Goal: Check status: Check status

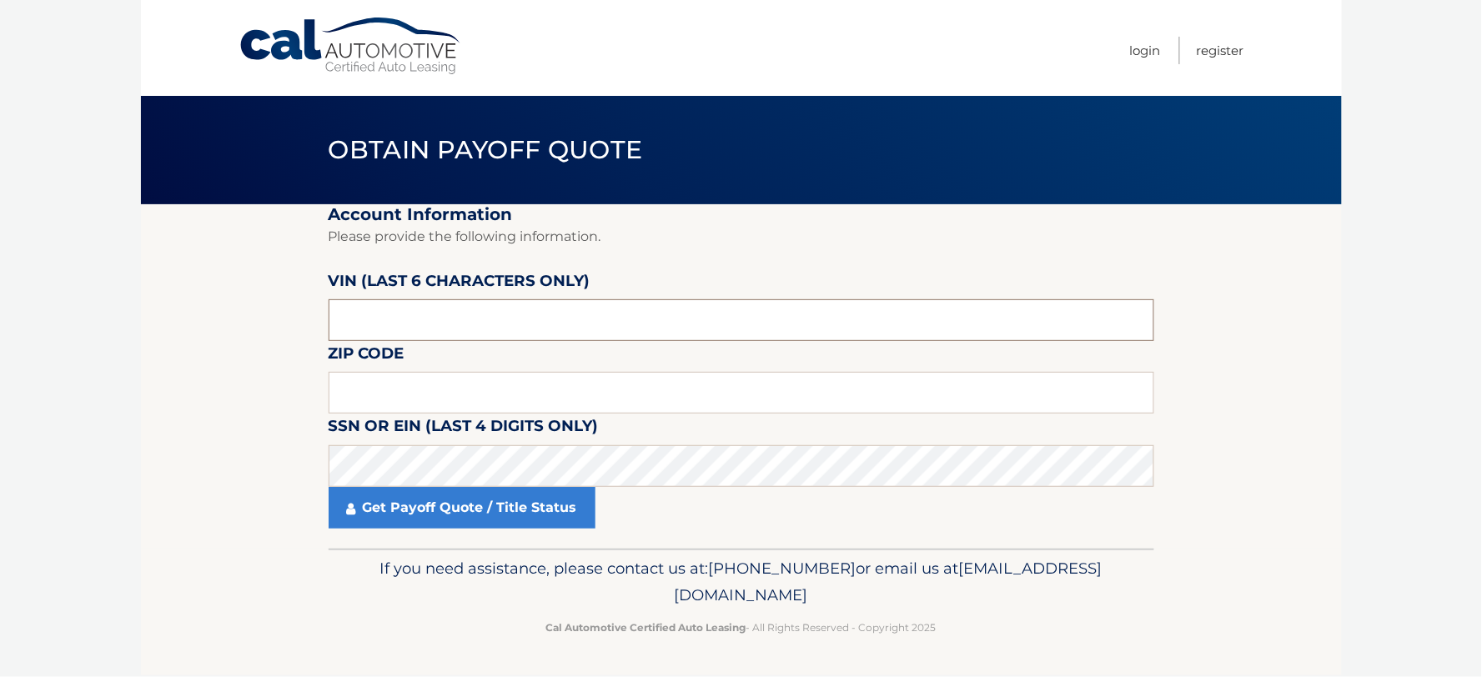
click at [504, 309] on input "text" at bounding box center [742, 320] width 826 height 42
paste input "242127"
type input "242127"
type input "11791"
click button "For Originating Dealer" at bounding box center [0, 0] width 0 height 0
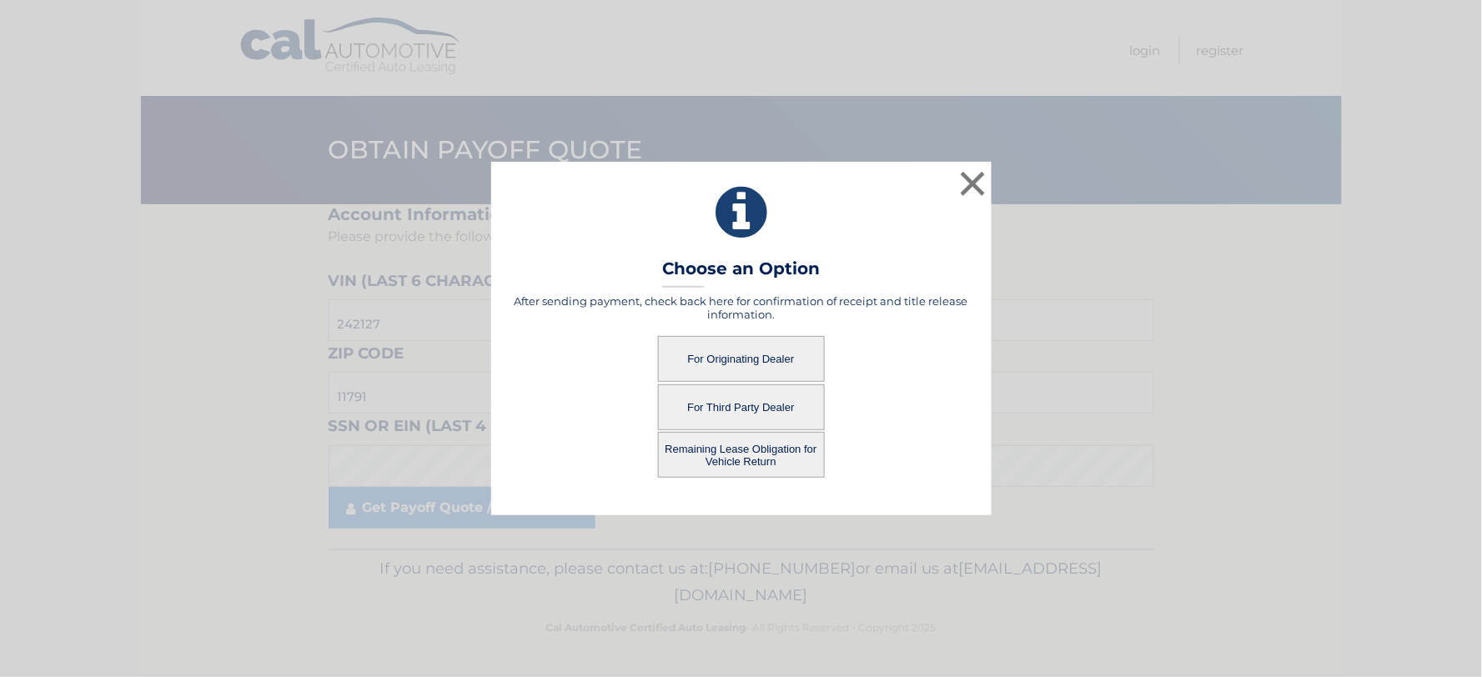
click at [782, 350] on button "For Originating Dealer" at bounding box center [741, 359] width 167 height 46
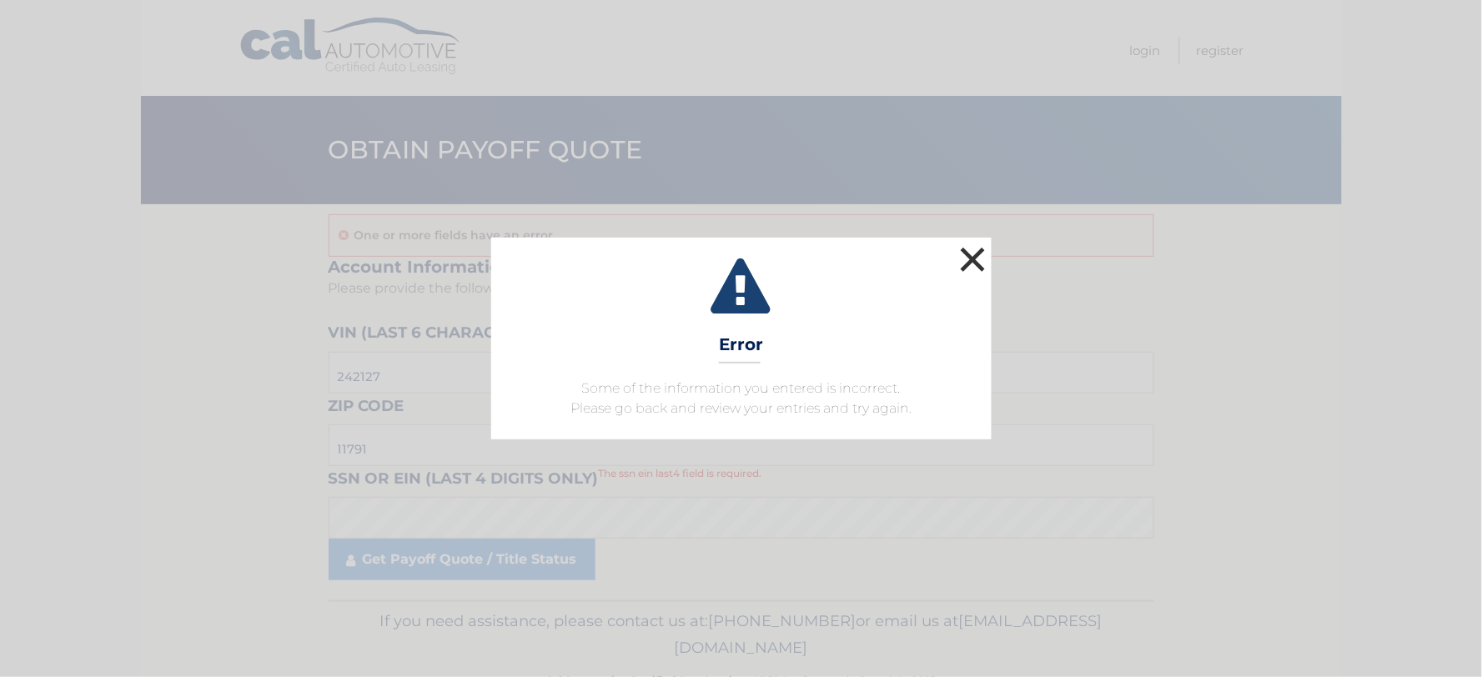
click at [972, 260] on button "×" at bounding box center [972, 259] width 33 height 33
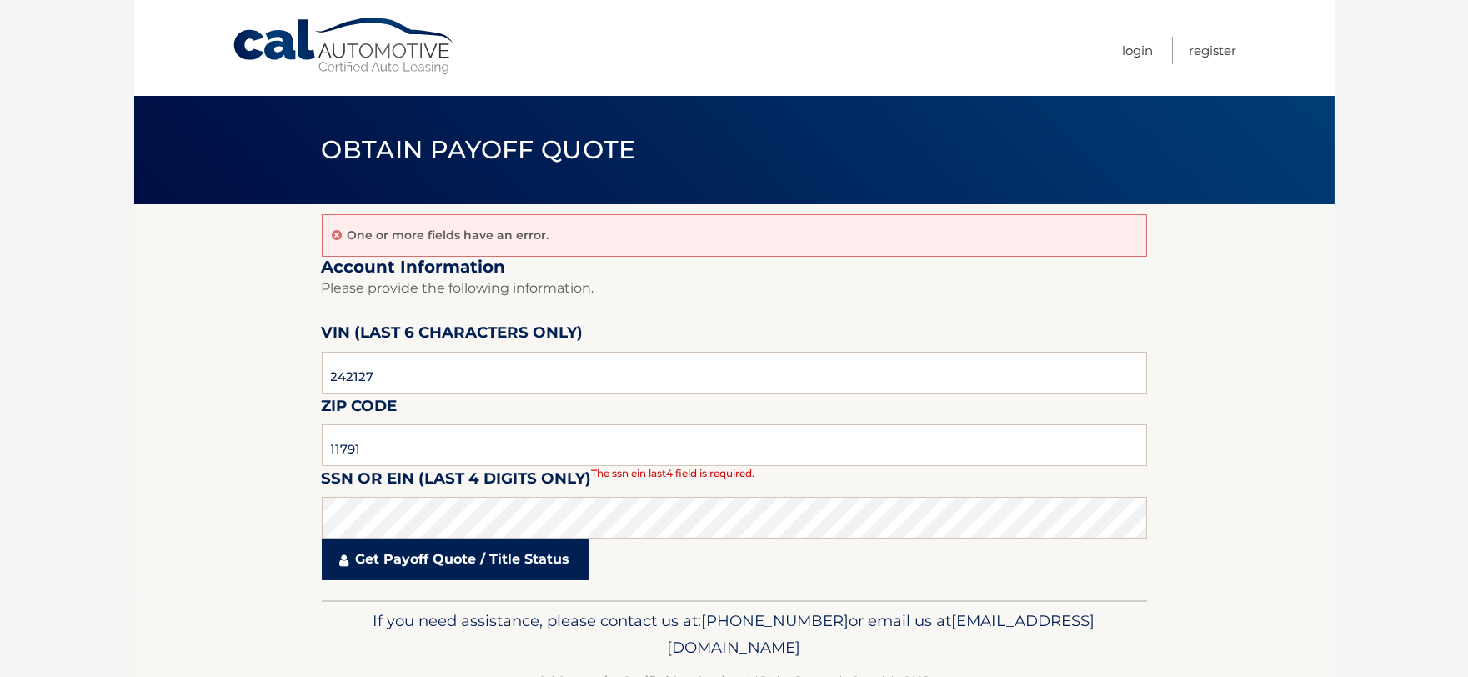
click at [512, 553] on link "Get Payoff Quote / Title Status" at bounding box center [455, 560] width 267 height 42
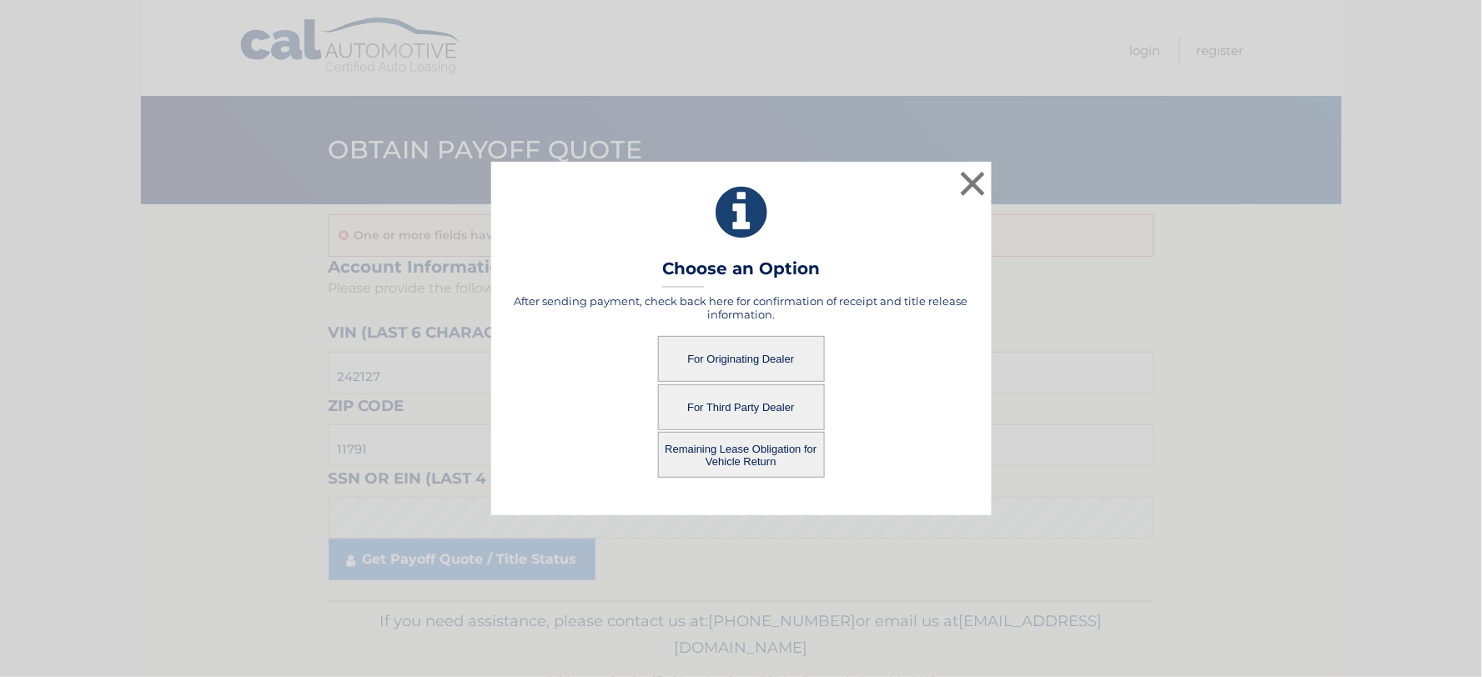
click at [711, 357] on button "For Originating Dealer" at bounding box center [741, 359] width 167 height 46
click at [746, 359] on button "For Originating Dealer" at bounding box center [741, 359] width 167 height 46
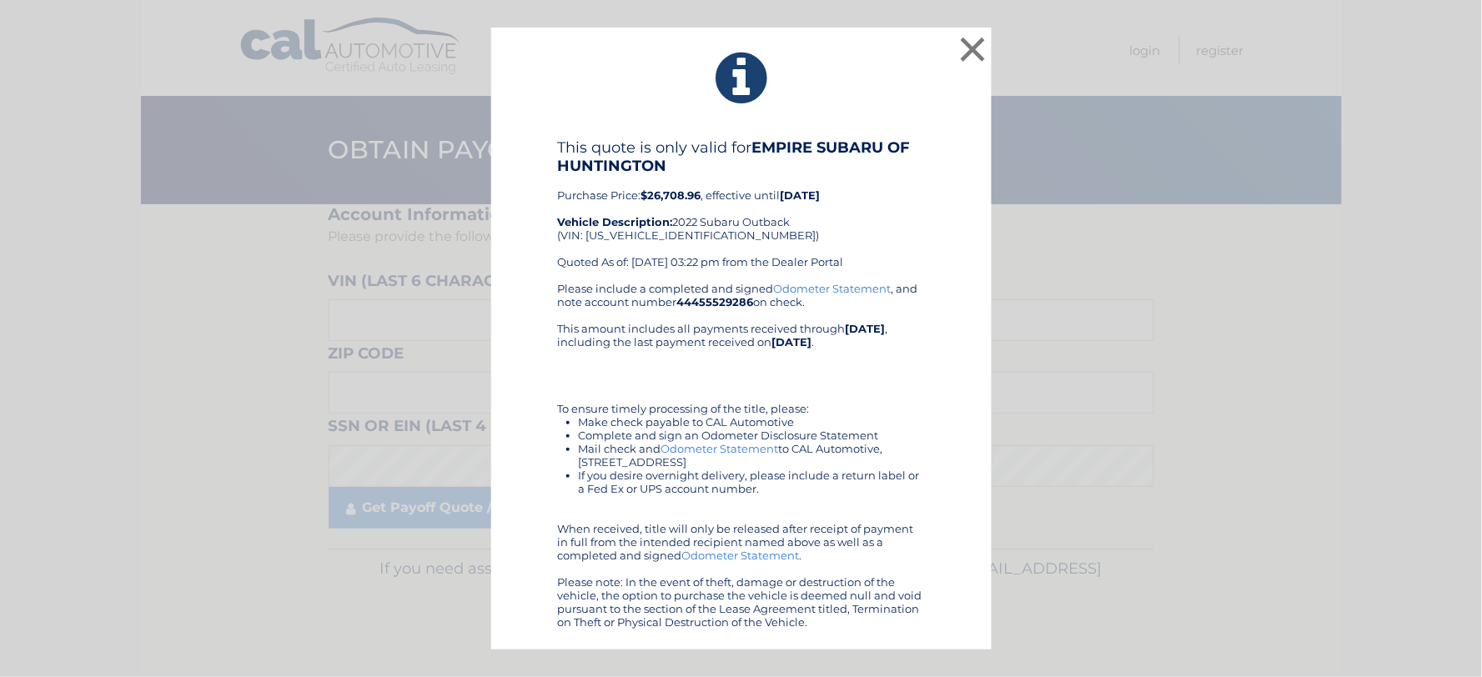
click at [639, 237] on div "This quote is only valid for EMPIRE SUBARU OF HUNTINGTON Purchase Price: $26,70…" at bounding box center [741, 209] width 367 height 143
copy div "4S4BTANC1N3242127"
click at [962, 48] on button "×" at bounding box center [972, 49] width 33 height 33
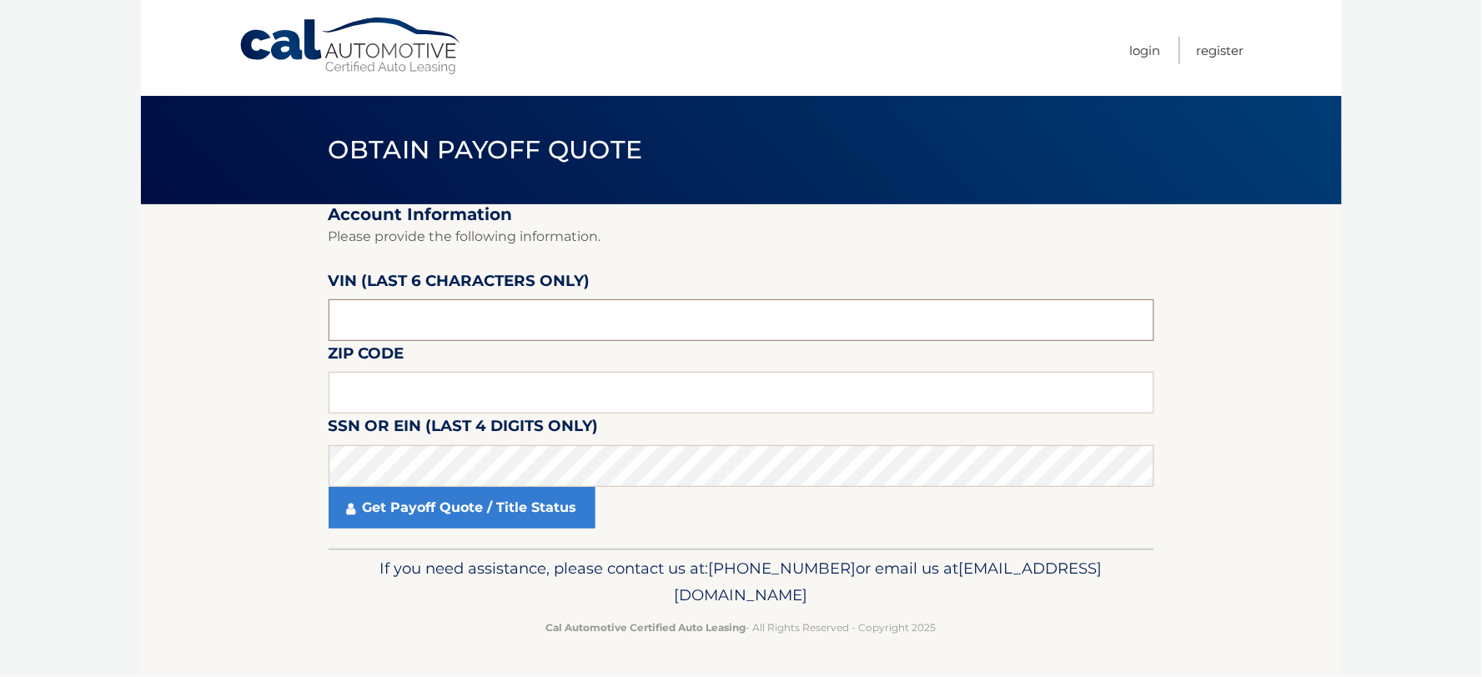
click at [439, 315] on input "text" at bounding box center [742, 320] width 826 height 42
paste input "242127"
type input "242127"
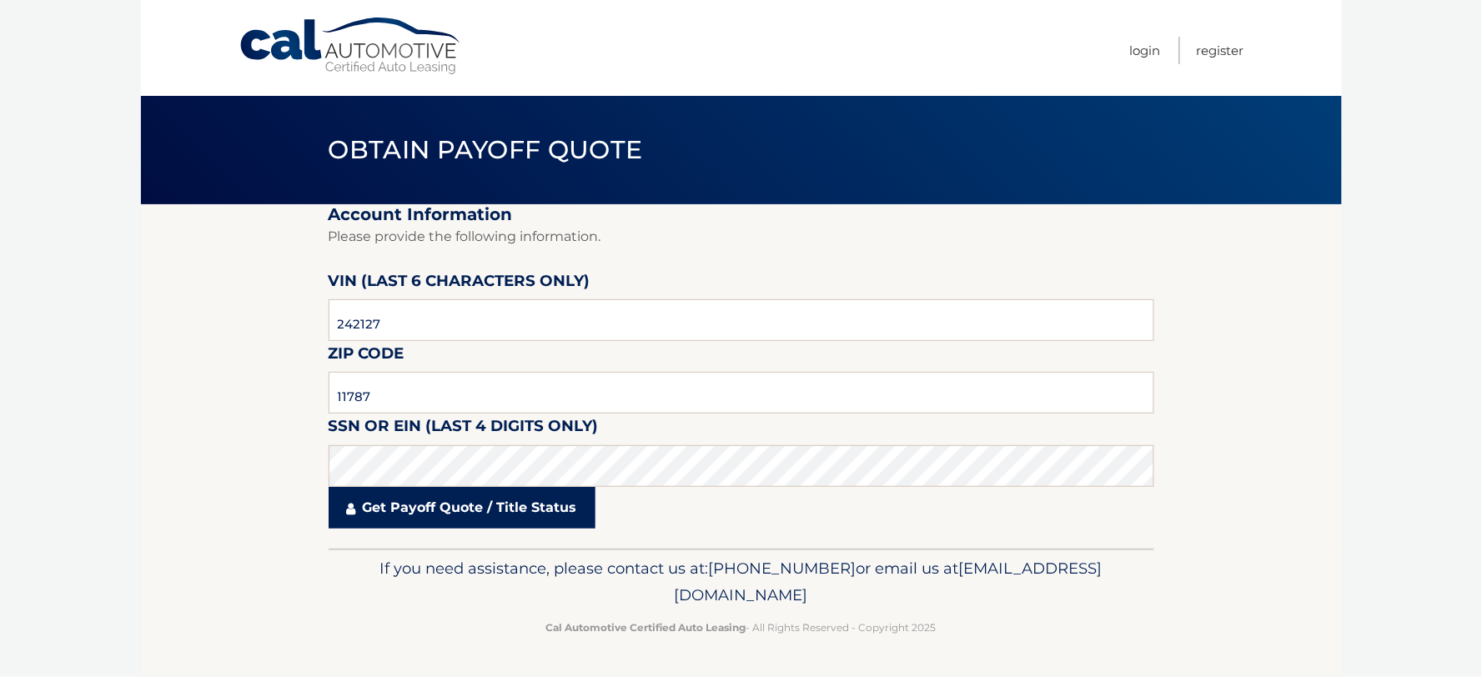
click at [438, 498] on link "Get Payoff Quote / Title Status" at bounding box center [462, 508] width 267 height 42
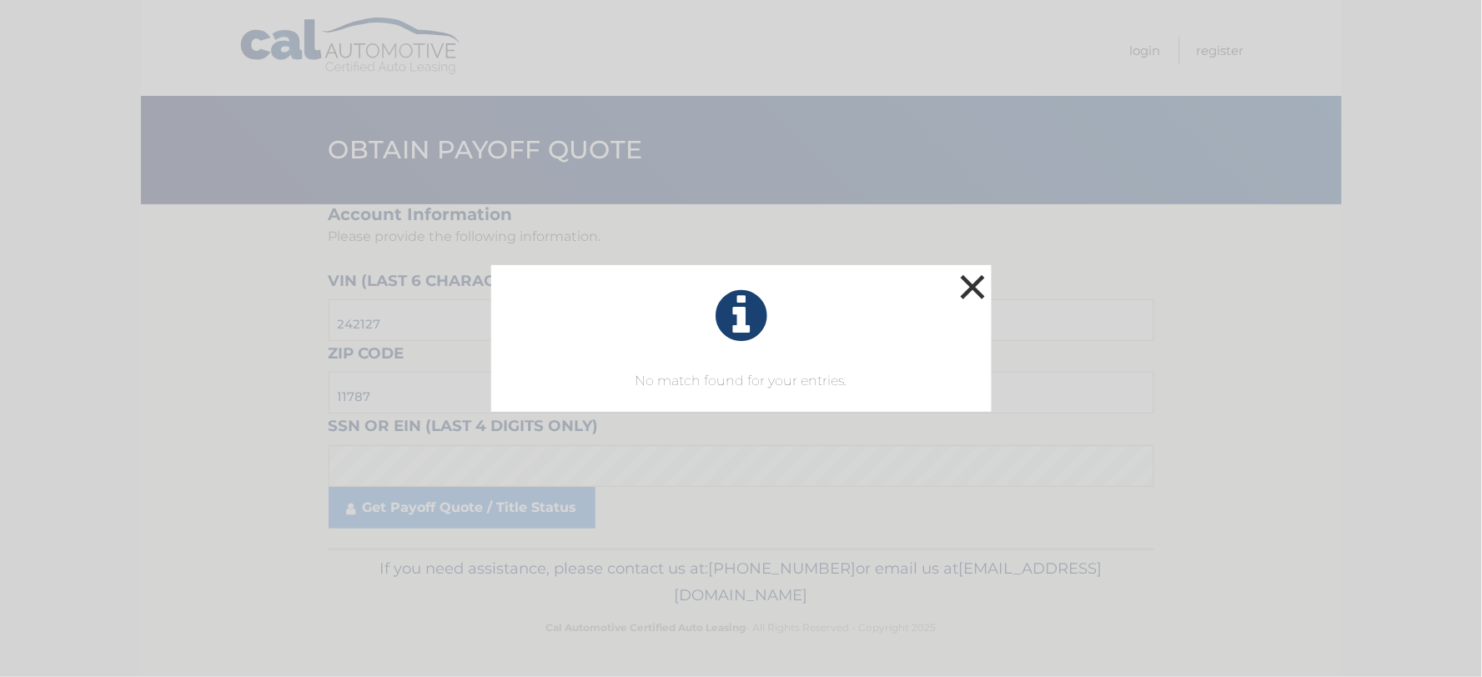
click at [970, 288] on button "×" at bounding box center [972, 286] width 33 height 33
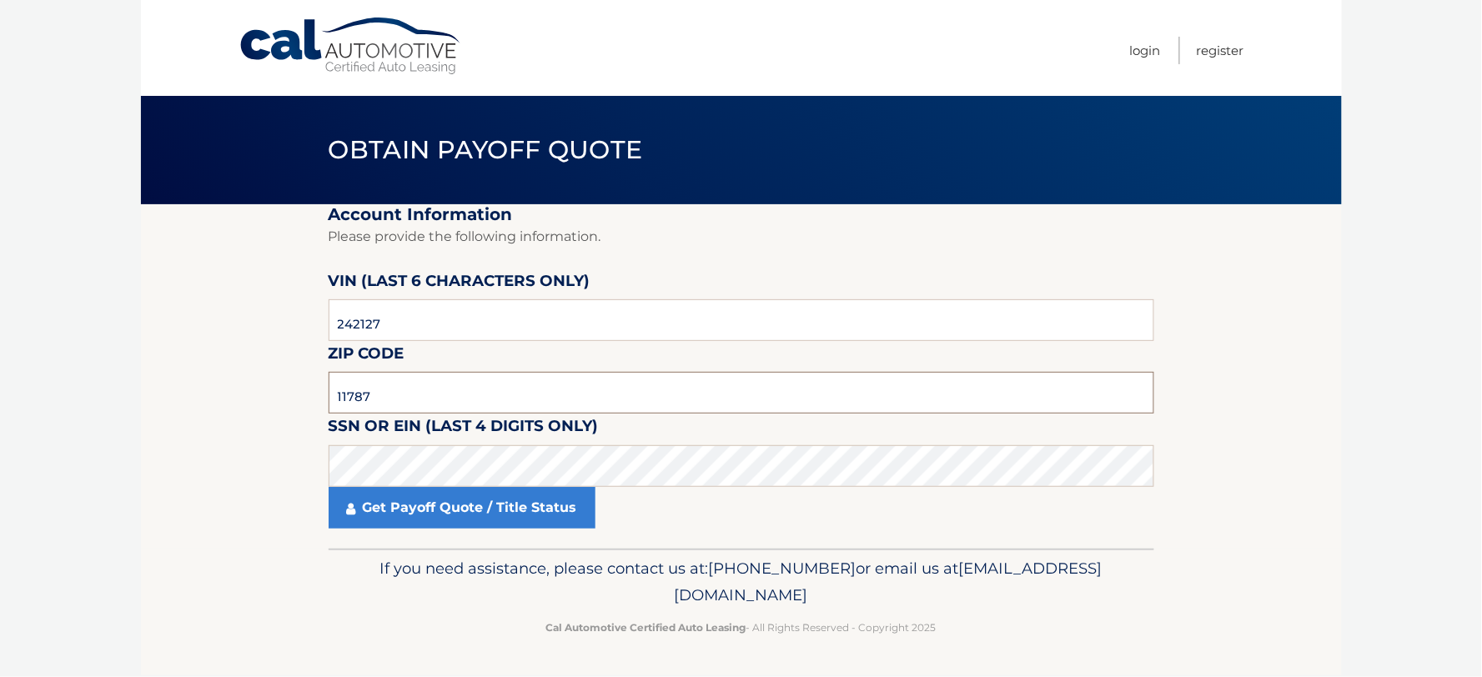
click at [461, 402] on input "11787" at bounding box center [742, 393] width 826 height 42
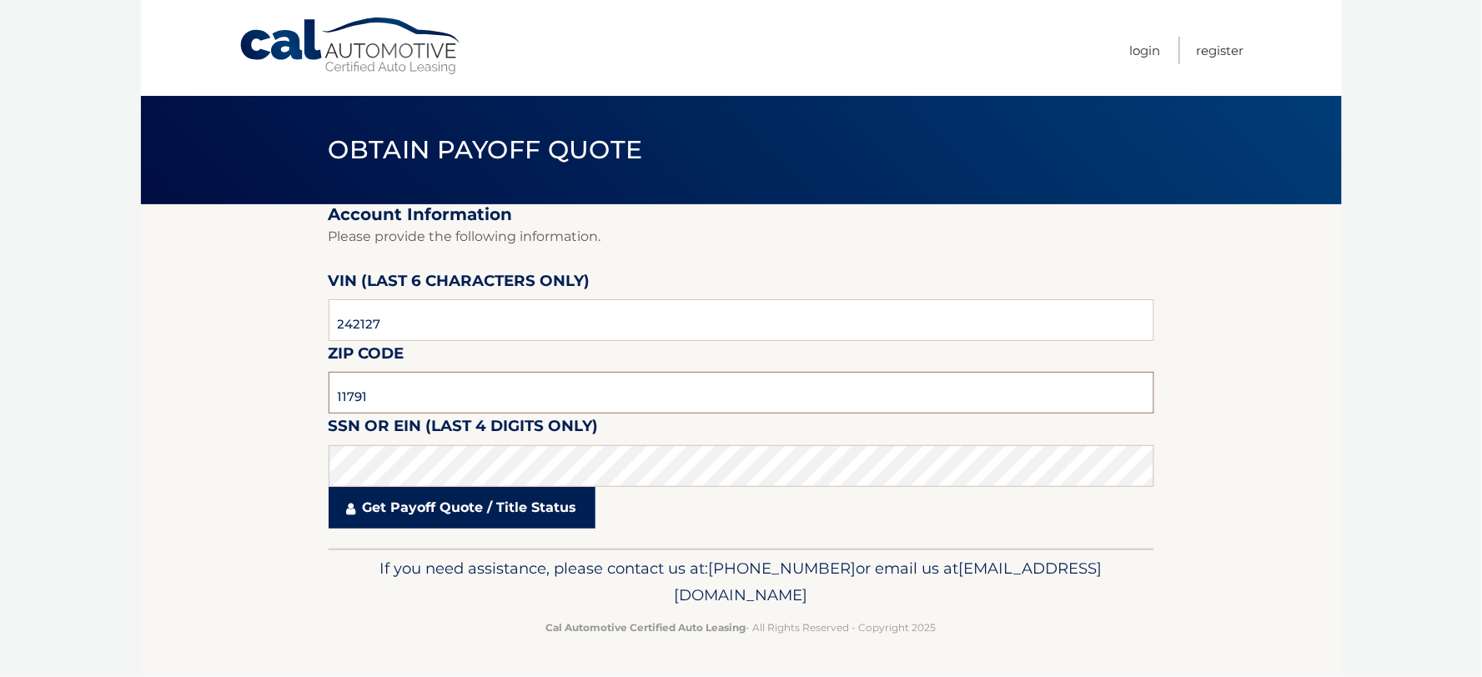
type input "11791"
click at [489, 500] on link "Get Payoff Quote / Title Status" at bounding box center [462, 508] width 267 height 42
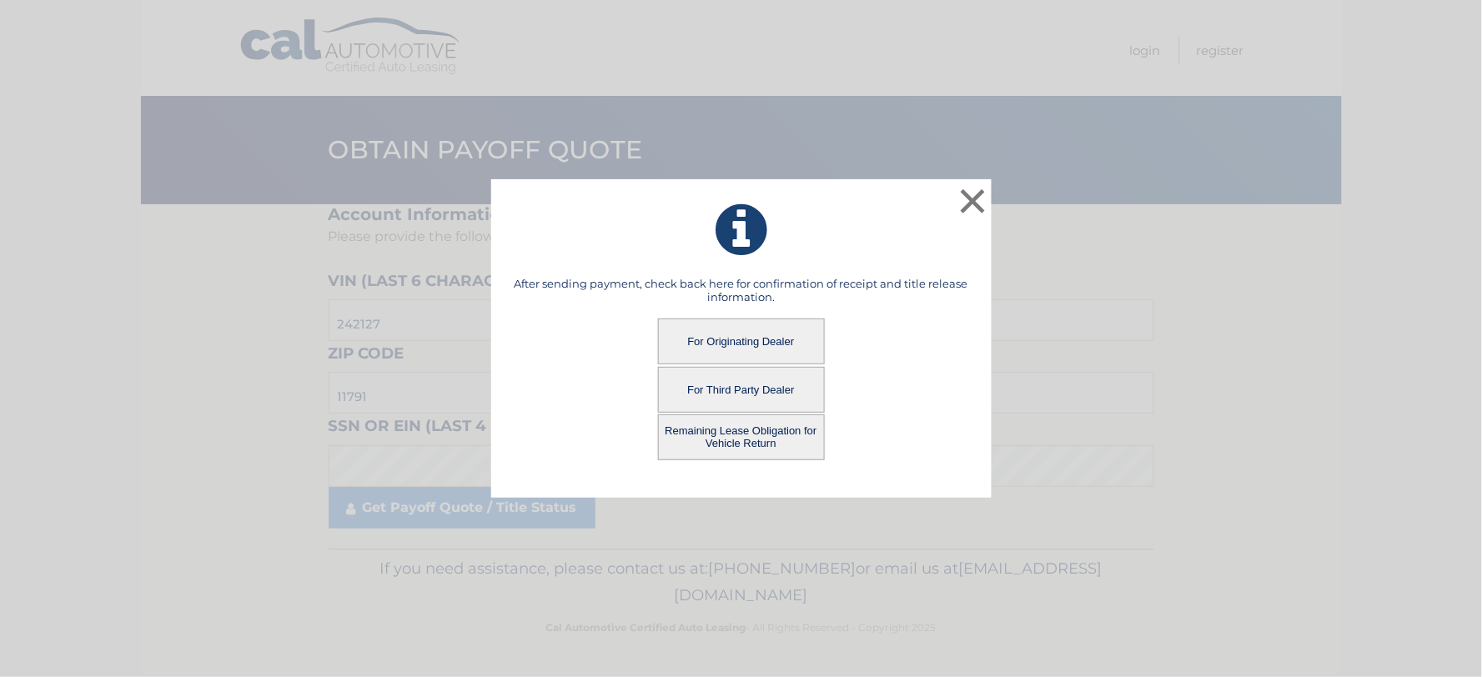
click at [711, 434] on button "Remaining Lease Obligation for Vehicle Return" at bounding box center [741, 437] width 167 height 46
click at [769, 439] on button "Remaining Lease Obligation for Vehicle Return" at bounding box center [741, 437] width 167 height 46
